Goal: Task Accomplishment & Management: Manage account settings

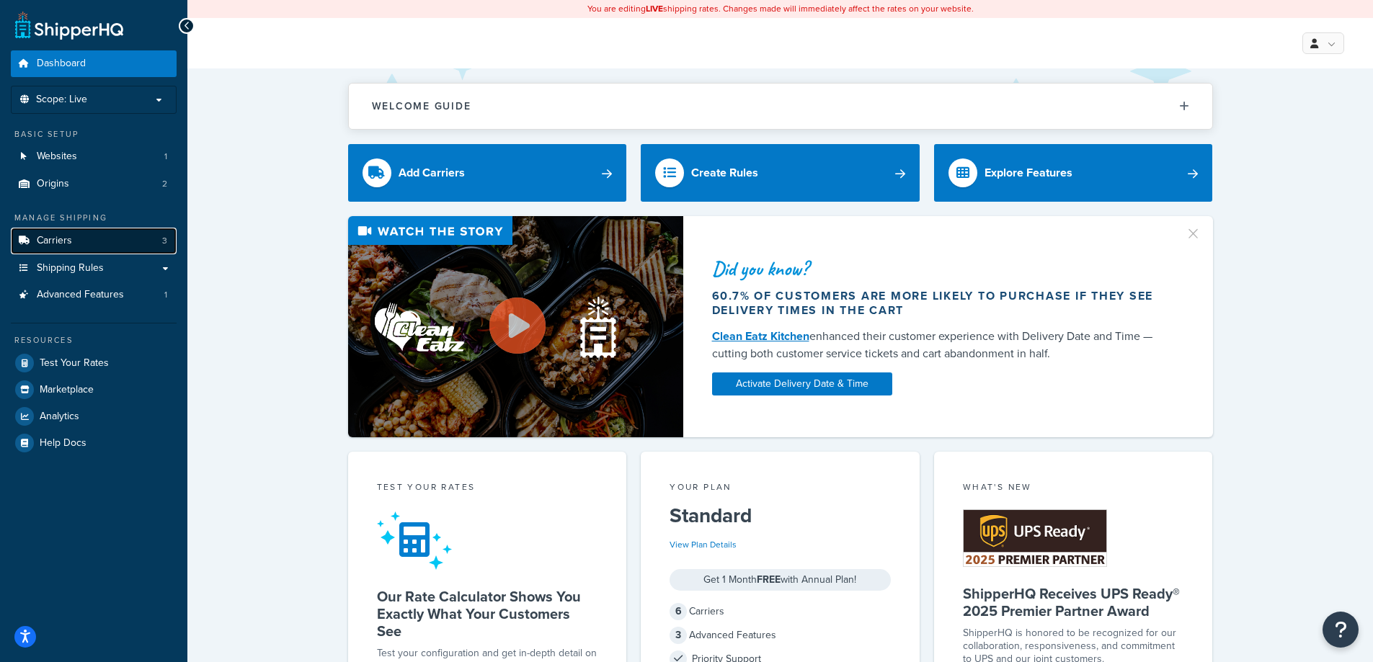
click at [57, 242] on span "Carriers" at bounding box center [54, 241] width 35 height 12
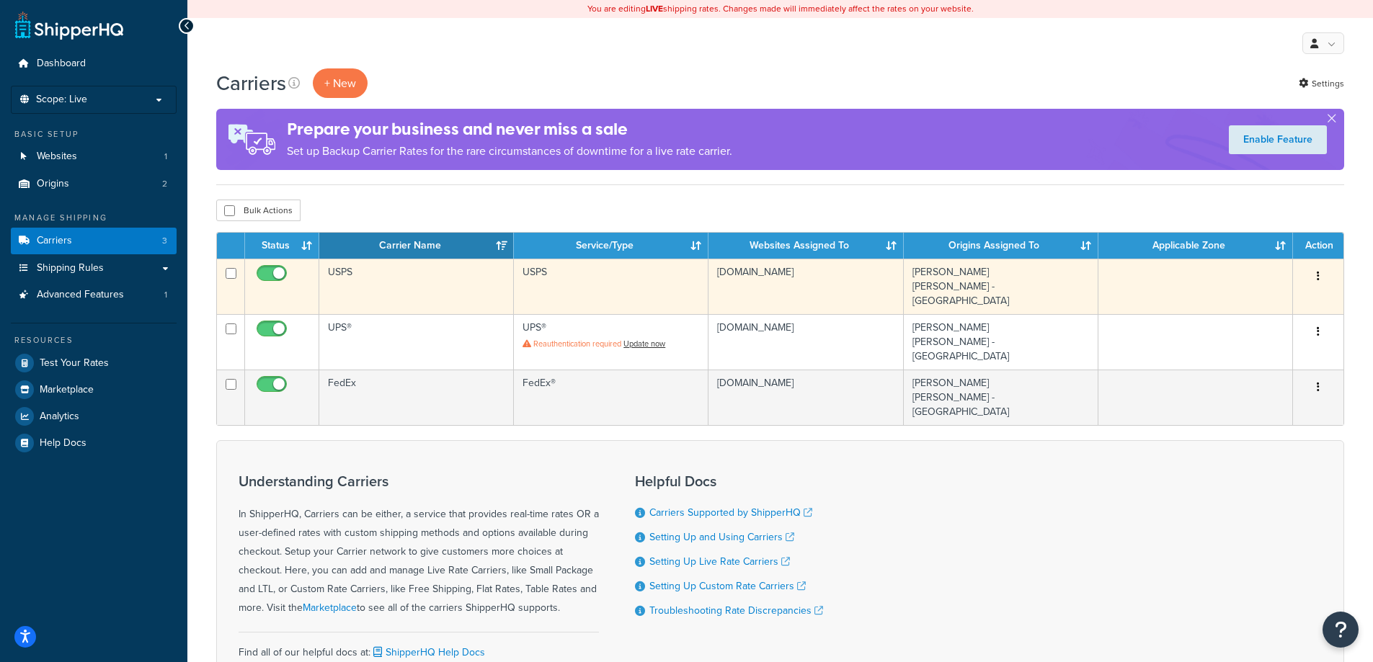
click at [350, 270] on td "USPS" at bounding box center [416, 286] width 195 height 55
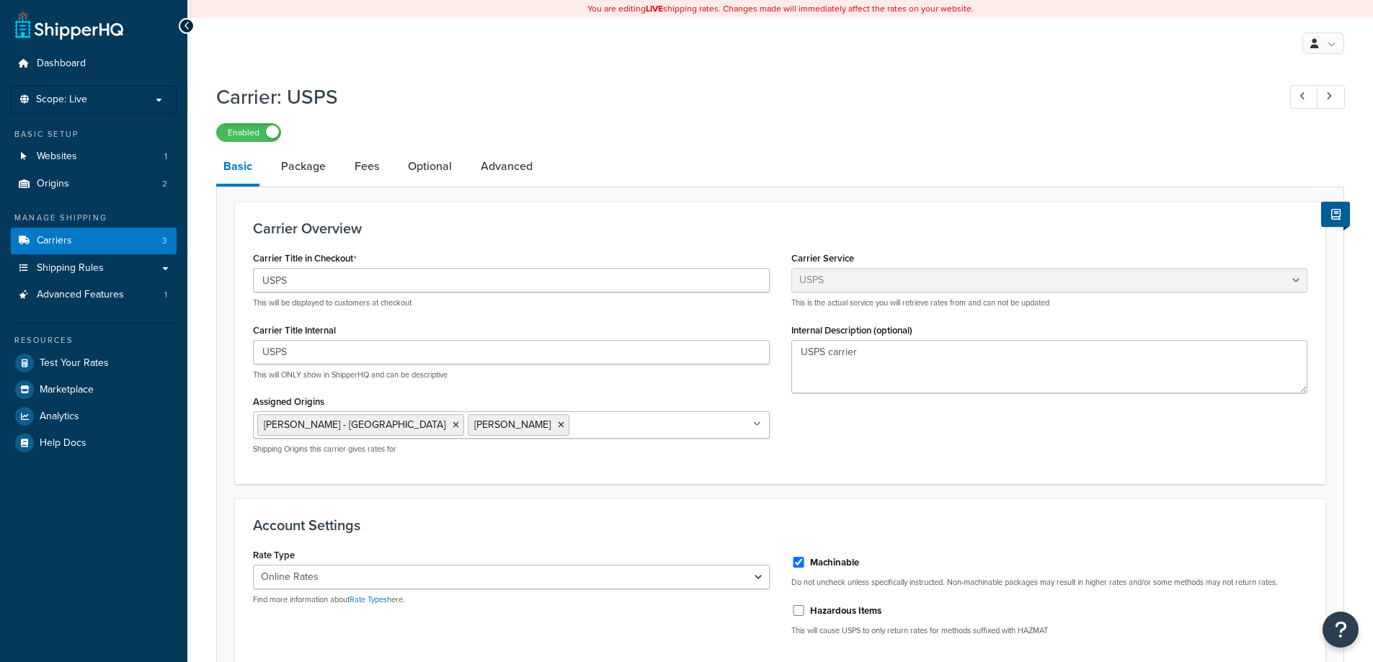
select select "usps"
select select "ONLINE"
click at [364, 168] on link "Fees" at bounding box center [366, 166] width 39 height 35
select select "AFTER"
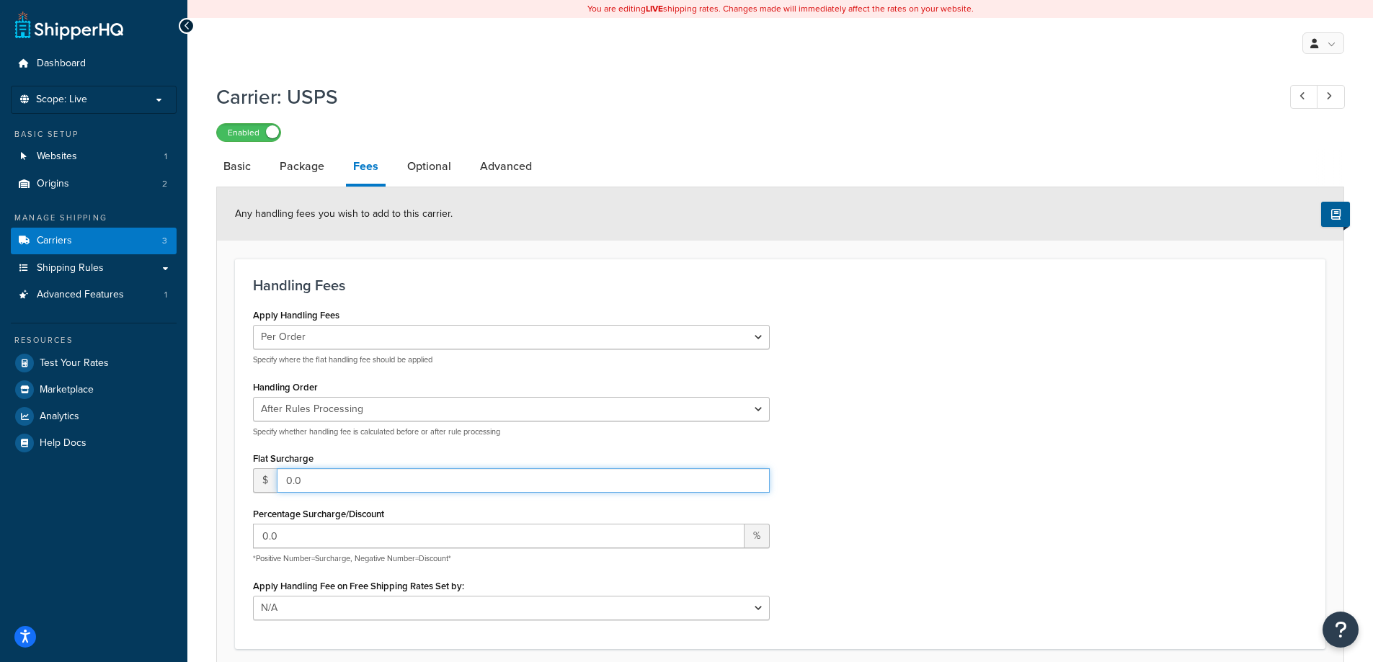
drag, startPoint x: 347, startPoint y: 478, endPoint x: 156, endPoint y: 462, distance: 190.9
click at [156, 462] on div "Dashboard Scope: Live Basic Setup Websites 1 Origins 2 Manage Shipping Carriers…" at bounding box center [686, 461] width 1373 height 923
click at [64, 105] on span "Scope: Live" at bounding box center [61, 100] width 51 height 12
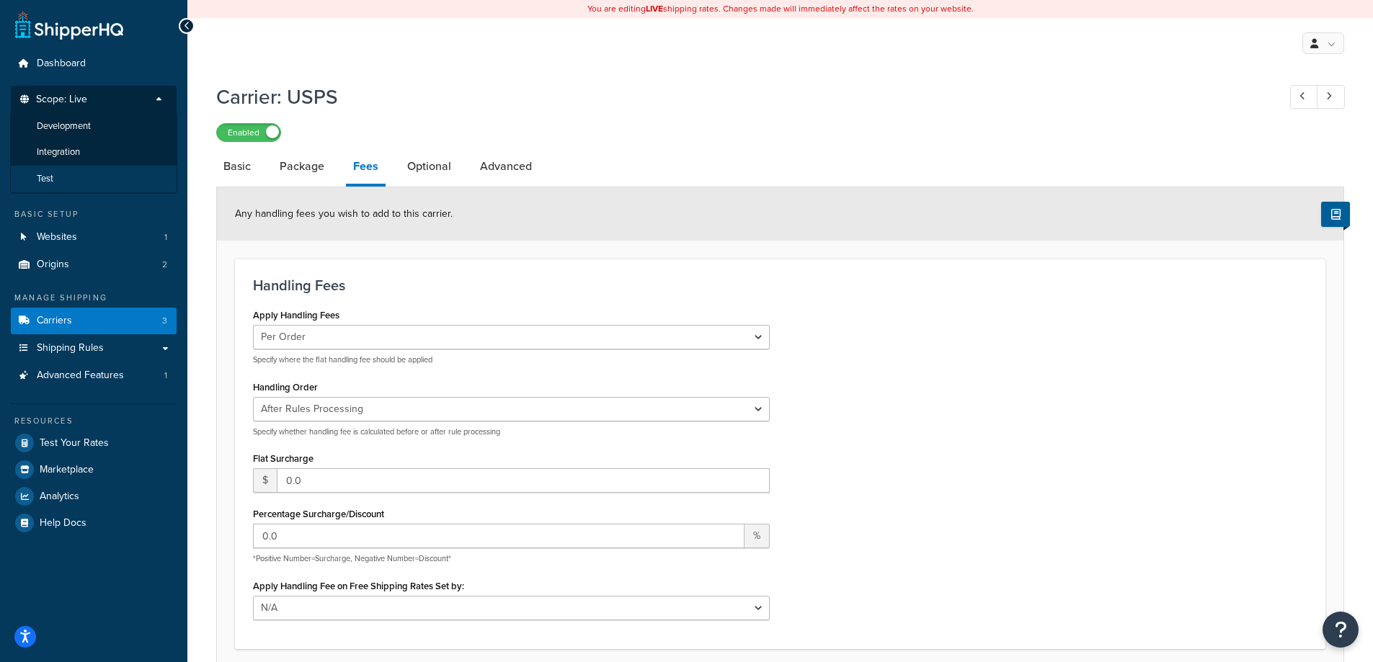
click at [48, 177] on span "Test" at bounding box center [45, 179] width 17 height 12
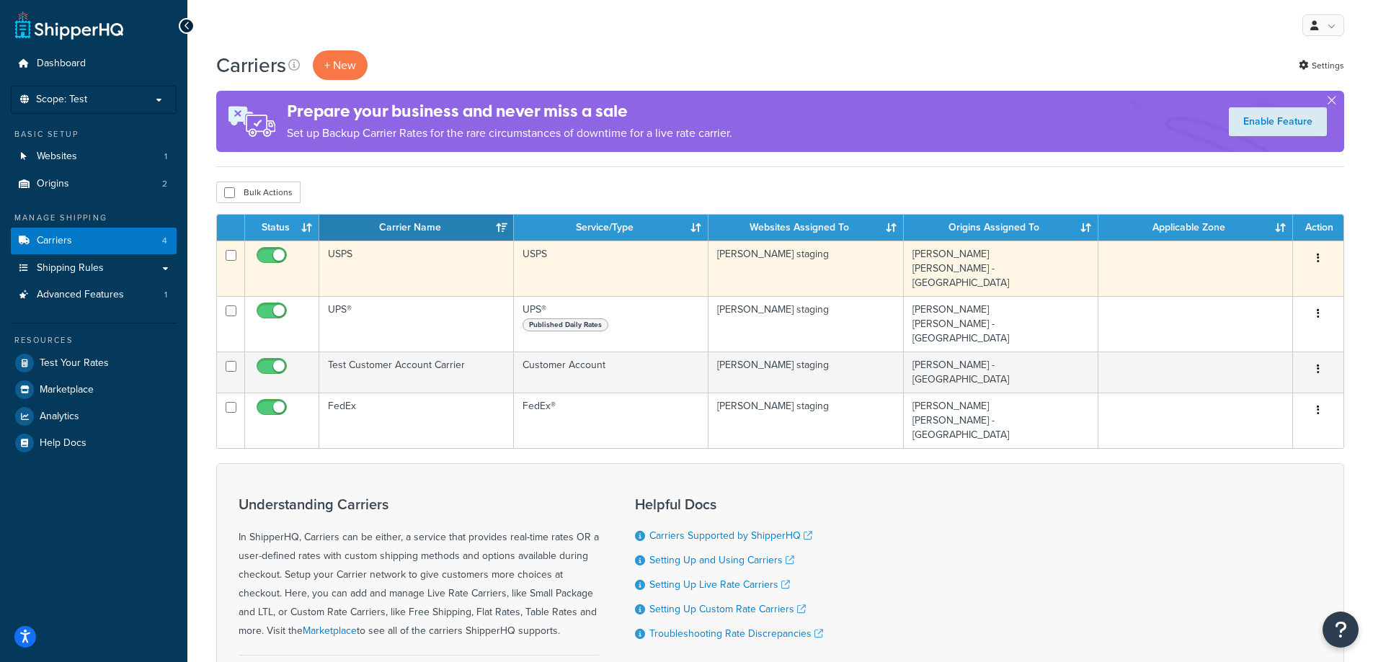
click at [390, 253] on td "USPS" at bounding box center [416, 268] width 195 height 55
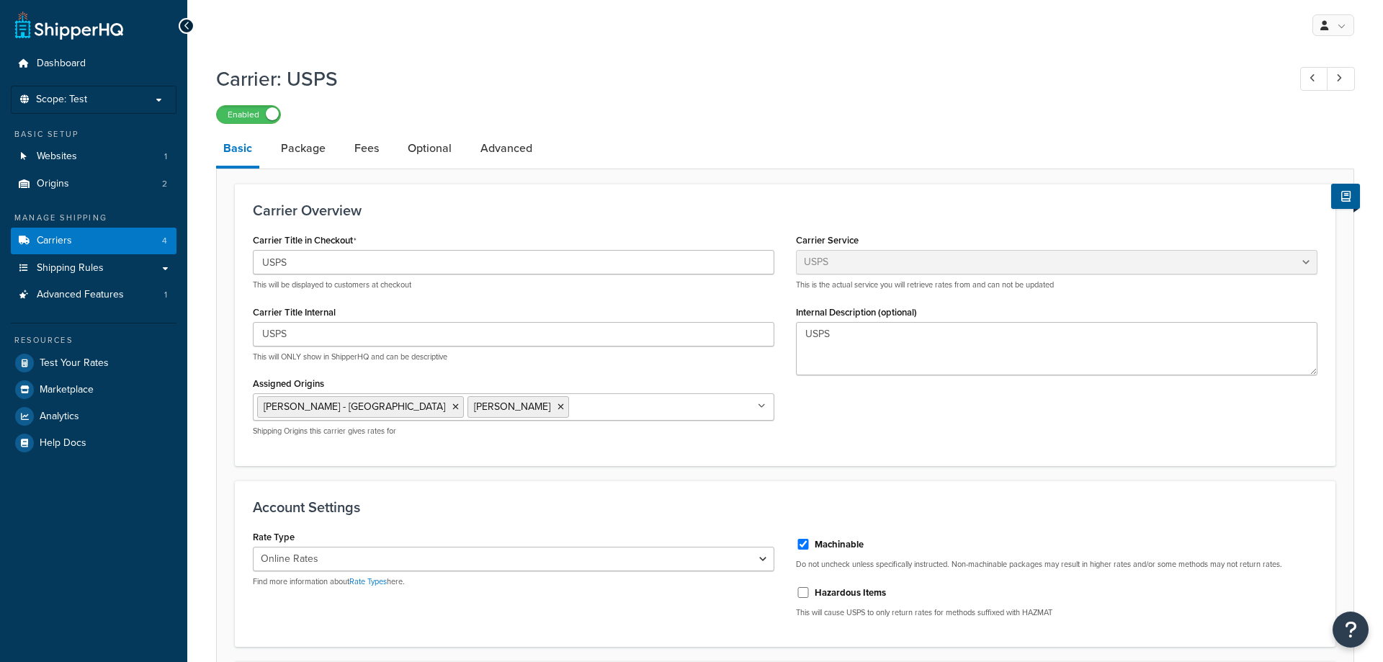
select select "usps"
select select "ONLINE"
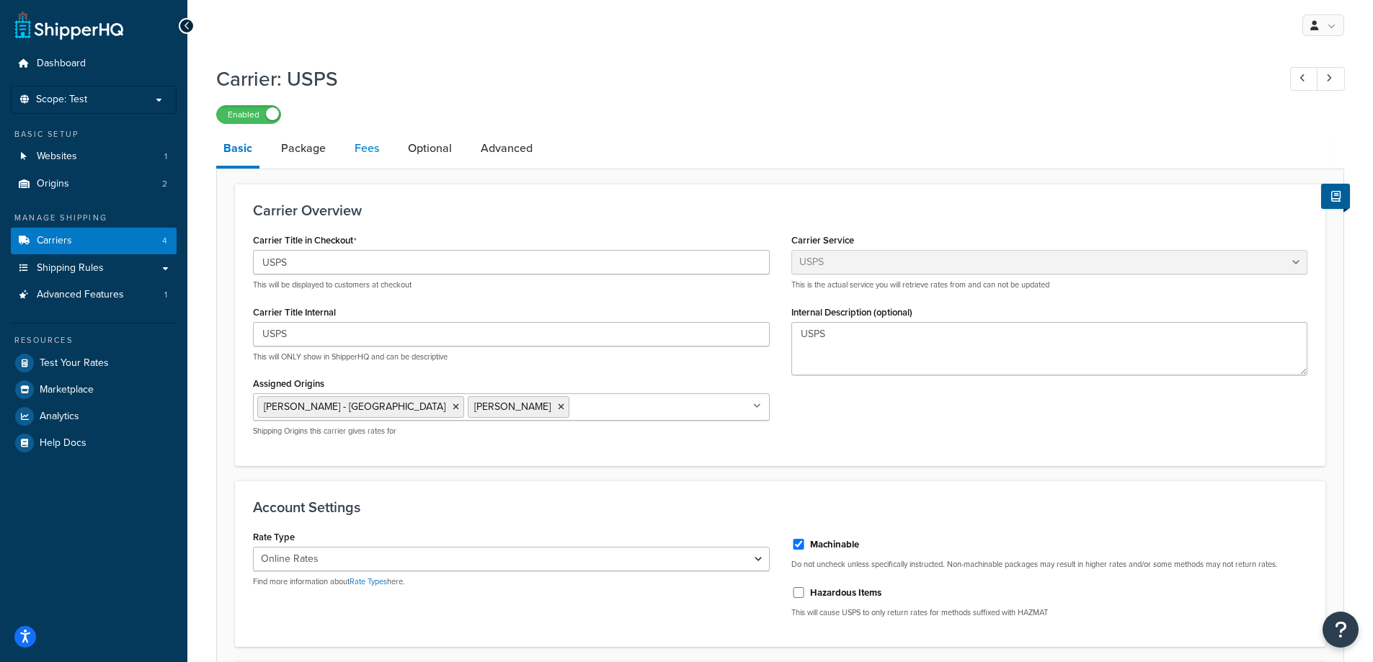
click at [370, 144] on link "Fees" at bounding box center [366, 148] width 39 height 35
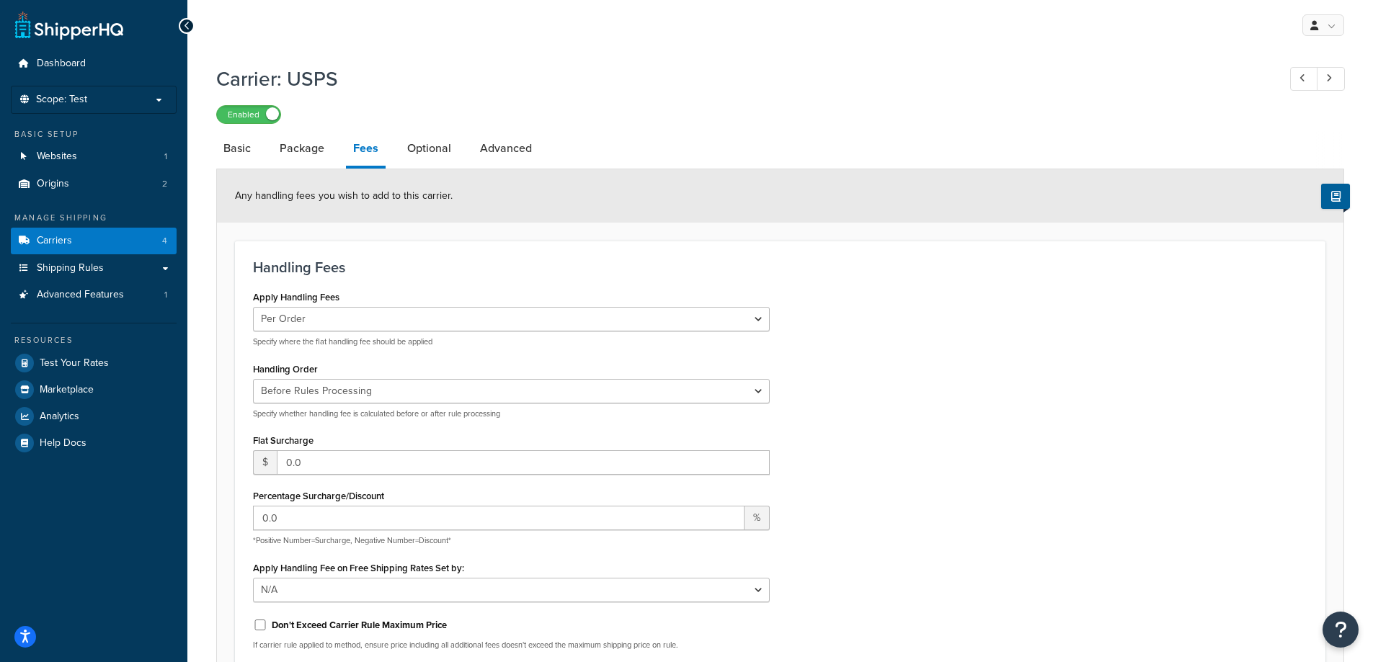
scroll to position [144, 0]
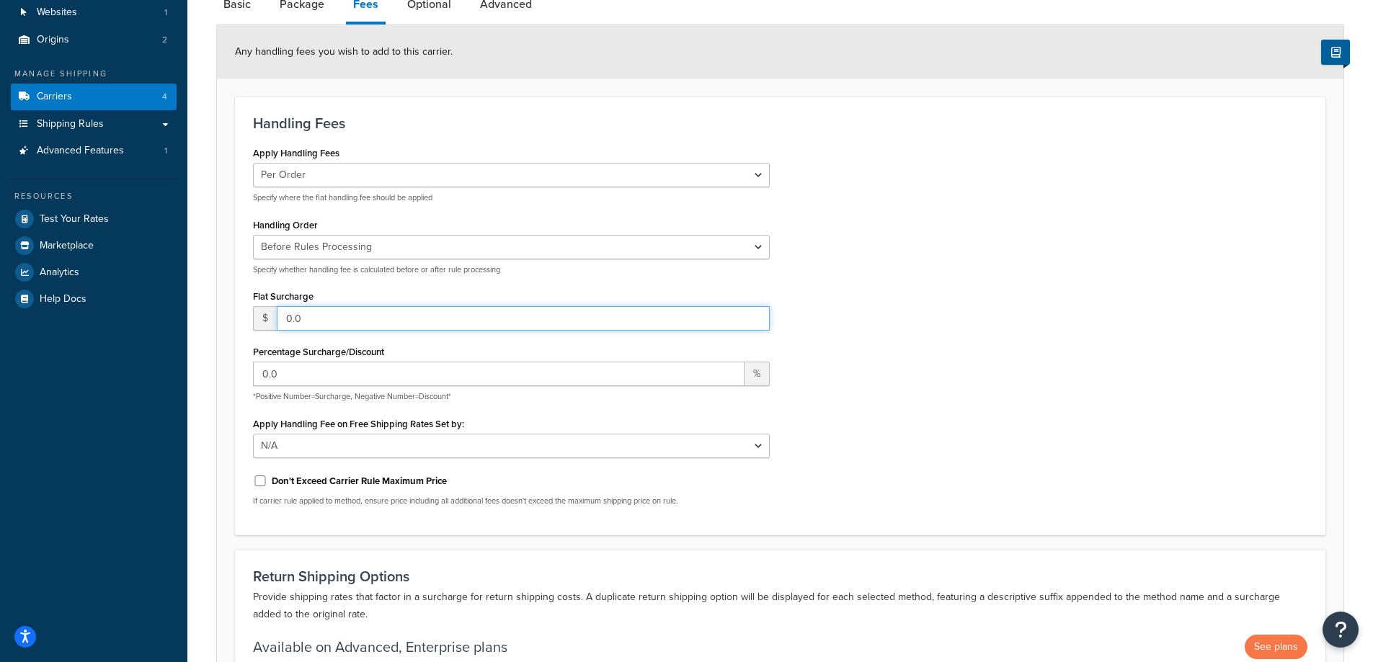
drag, startPoint x: 346, startPoint y: 316, endPoint x: 196, endPoint y: 311, distance: 150.0
click at [196, 311] on div "Carrier: USPS Enabled Basic Package Fees Optional Advanced Any handling fees yo…" at bounding box center [779, 344] width 1185 height 860
type input ".40"
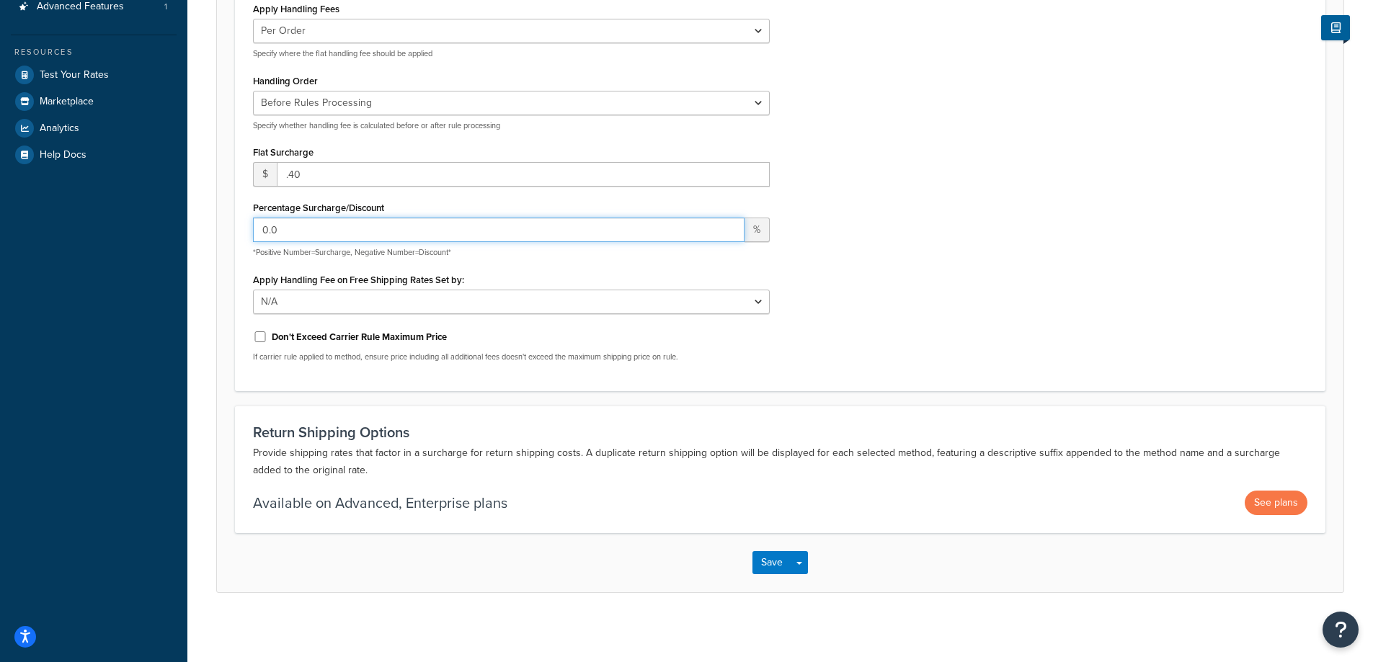
scroll to position [293, 0]
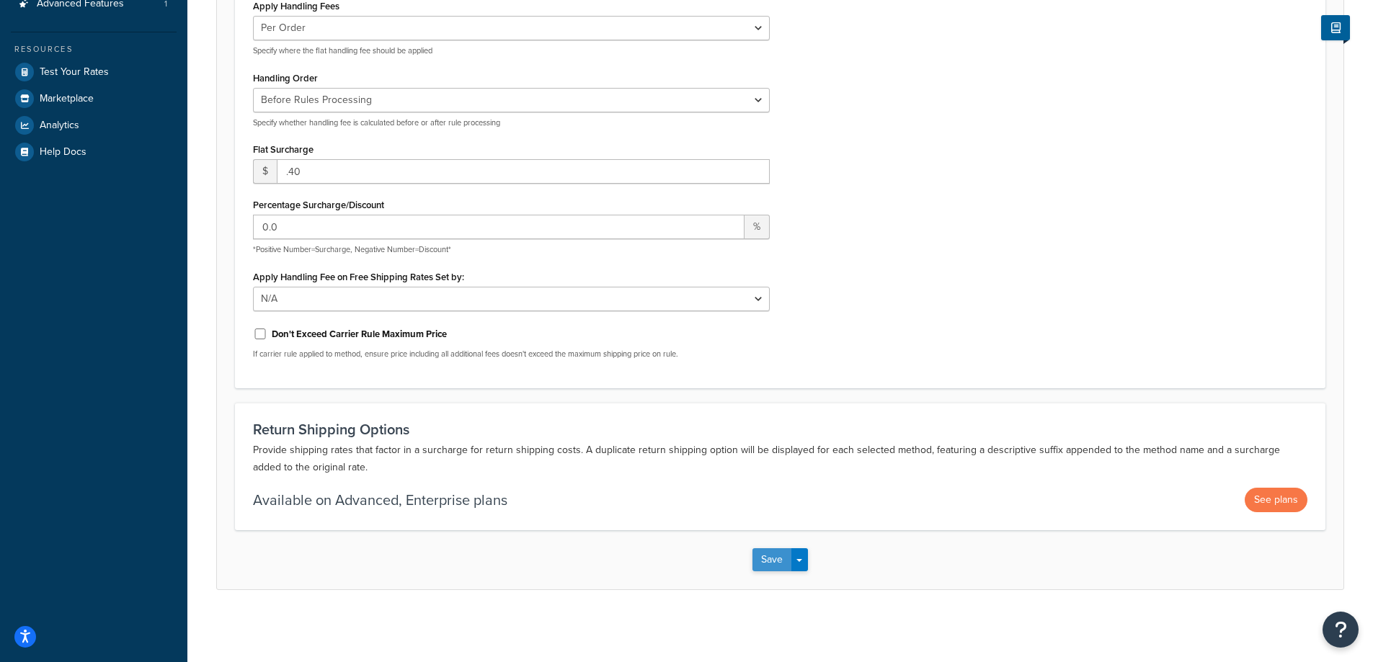
click at [758, 558] on button "Save" at bounding box center [771, 559] width 39 height 23
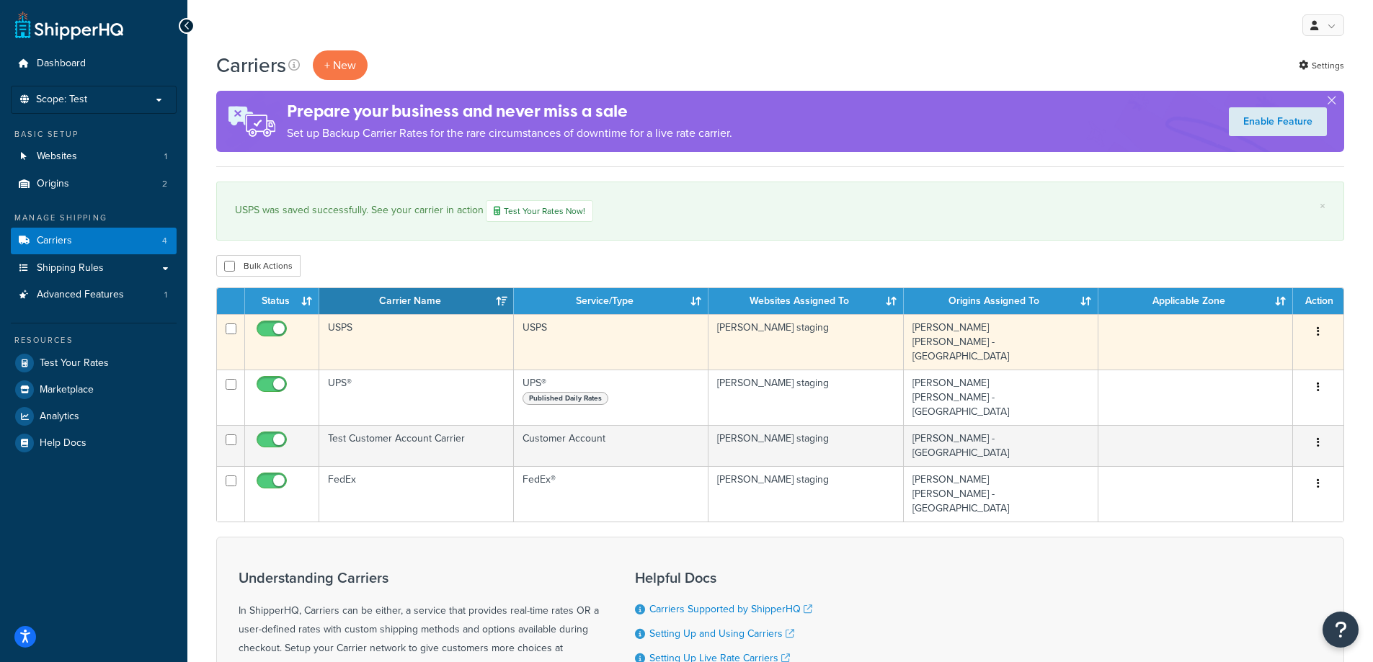
click at [354, 332] on td "USPS" at bounding box center [416, 341] width 195 height 55
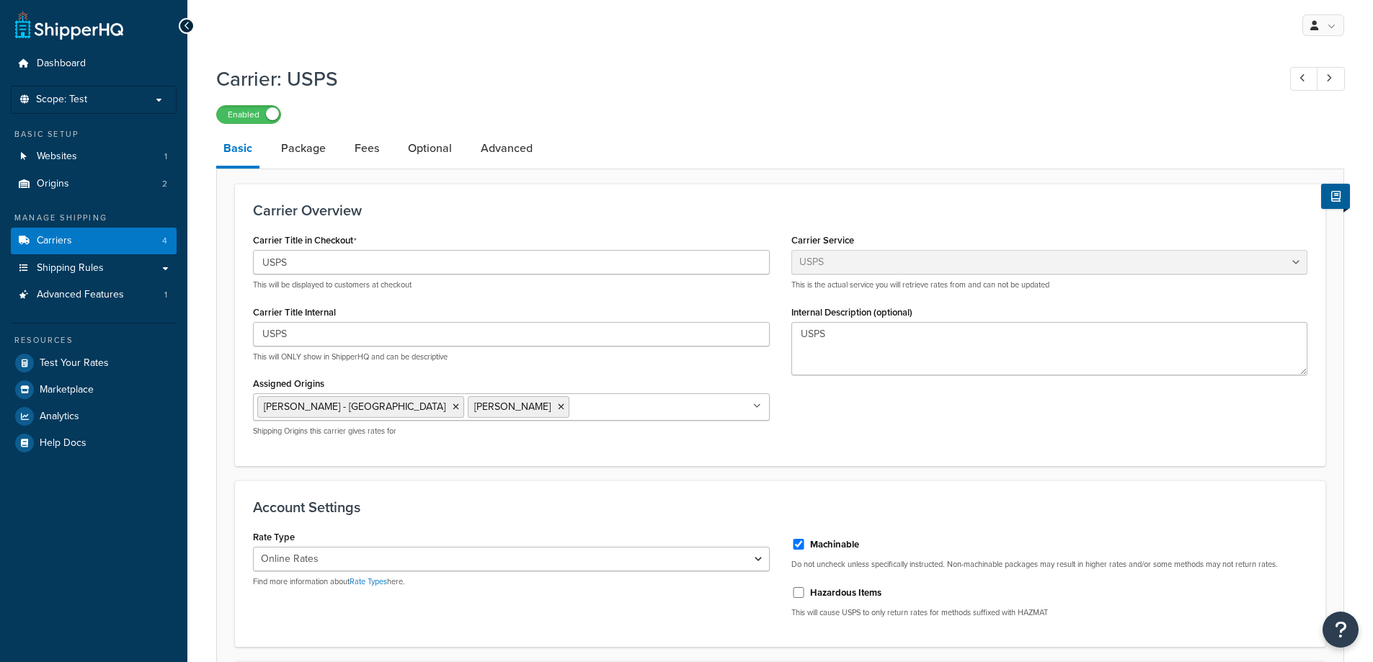
select select "usps"
select select "ONLINE"
click at [358, 145] on link "Fees" at bounding box center [366, 148] width 39 height 35
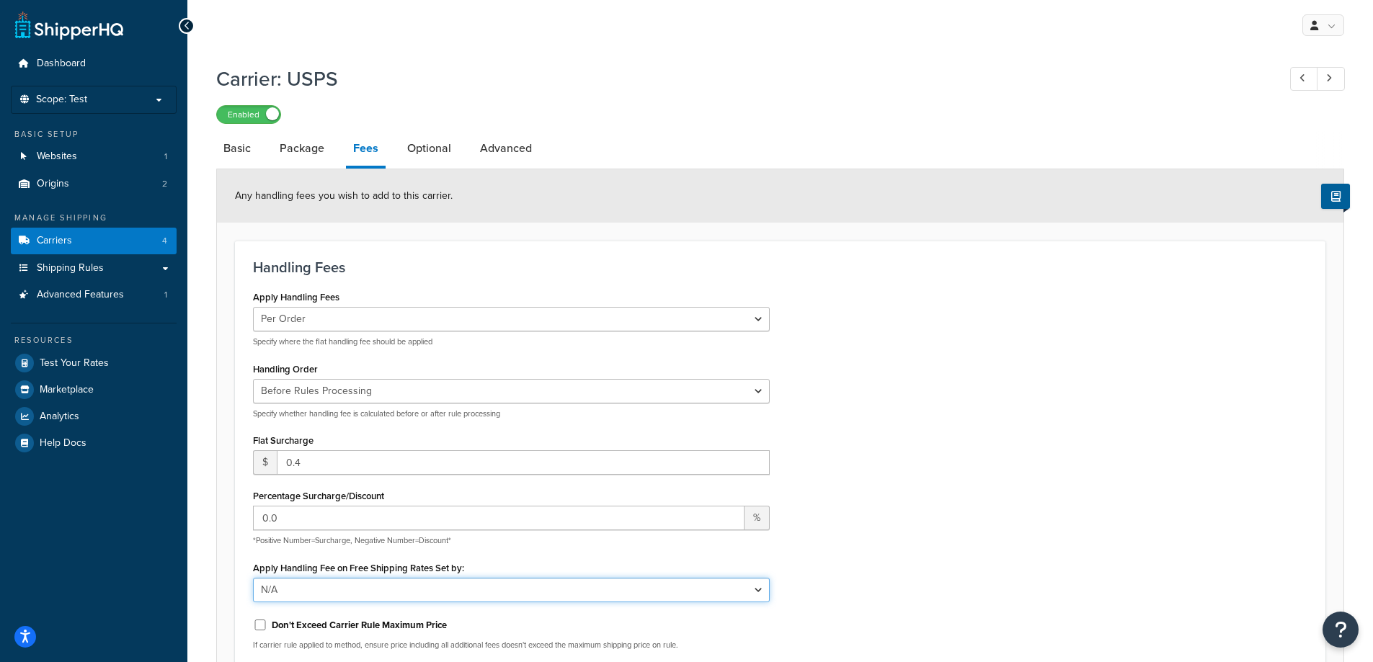
click at [757, 587] on select "N/A Fixed/Free Shipping Methods Free Promotion Rules All Free Shipping" at bounding box center [511, 590] width 517 height 24
click at [756, 587] on select "N/A Fixed/Free Shipping Methods Free Promotion Rules All Free Shipping" at bounding box center [511, 590] width 517 height 24
